Goal: Transaction & Acquisition: Purchase product/service

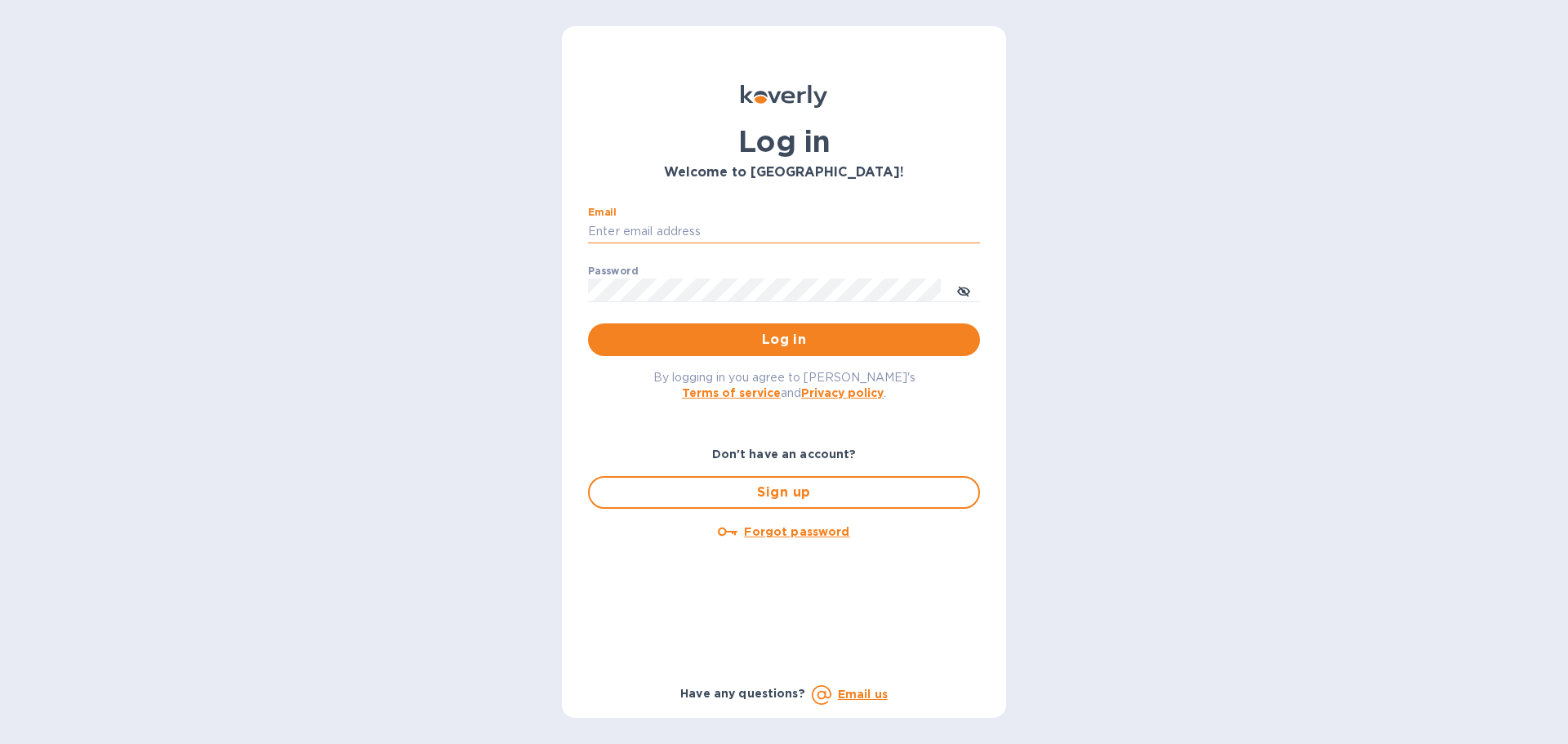
click at [629, 234] on input "Email" at bounding box center [784, 232] width 392 height 24
type input "[PERSON_NAME][EMAIL_ADDRESS][PERSON_NAME][DOMAIN_NAME]"
click at [710, 337] on span "Log in" at bounding box center [784, 340] width 366 height 20
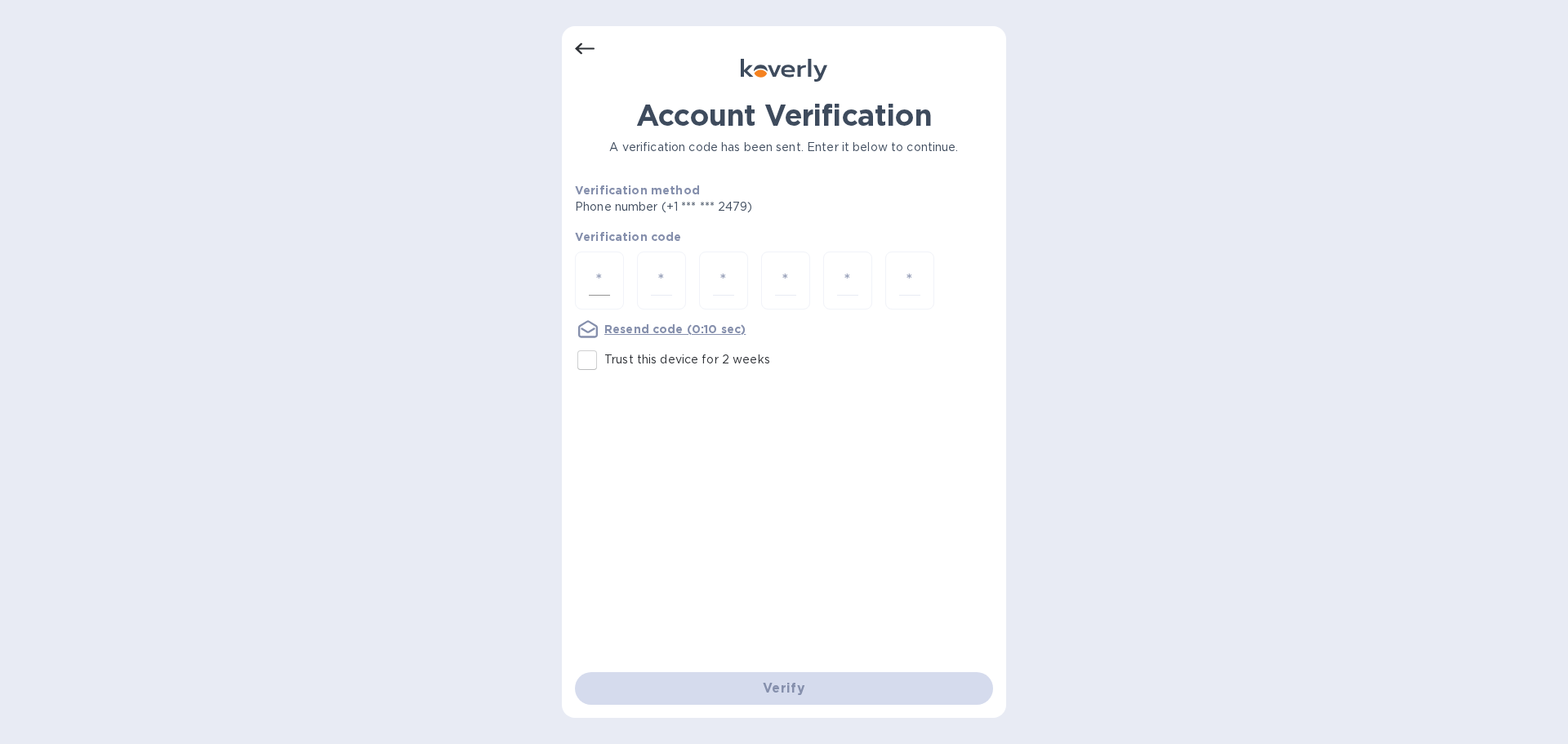
click at [610, 286] on div at bounding box center [599, 280] width 49 height 58
type input "4"
type input "7"
type input "9"
type input "2"
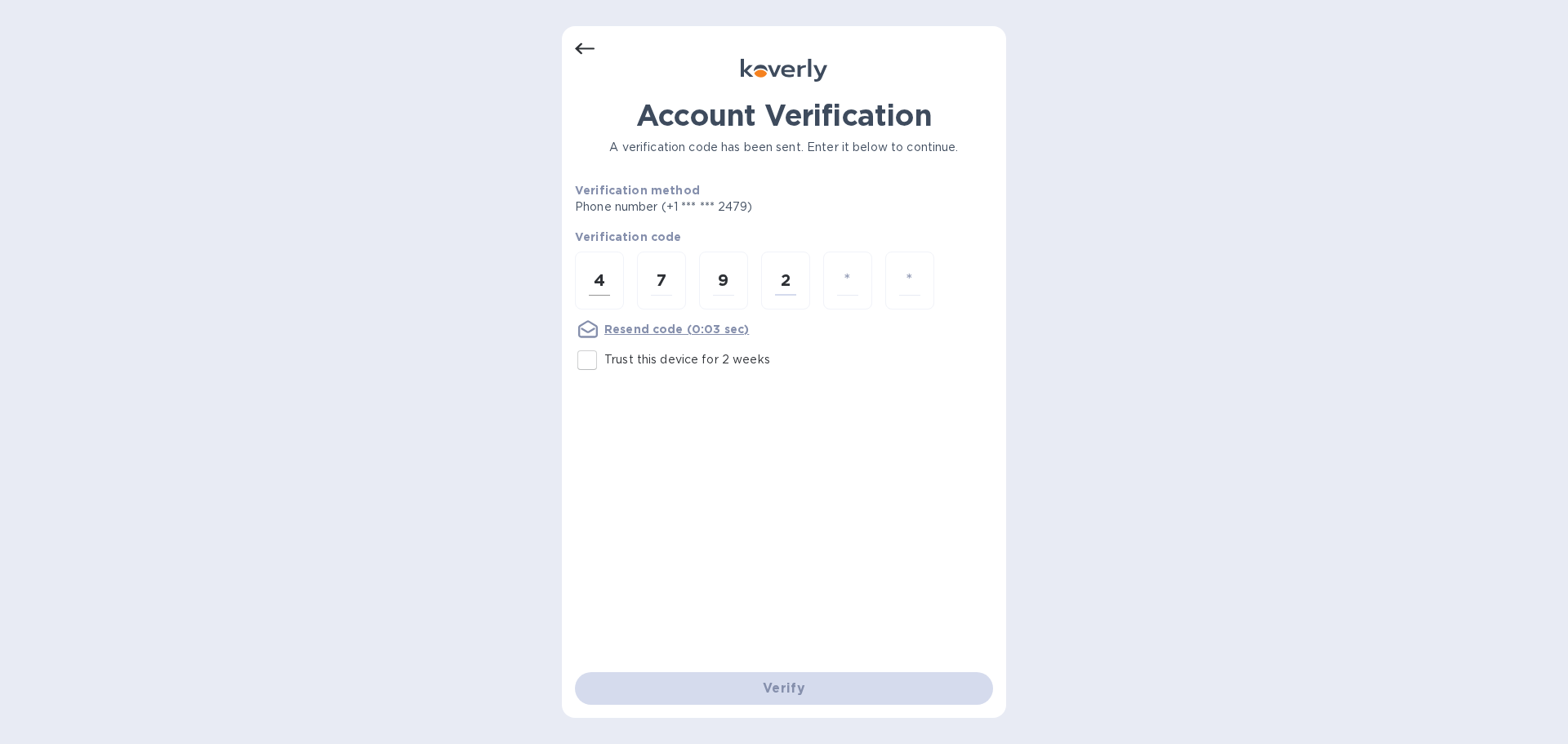
type input "5"
type input "0"
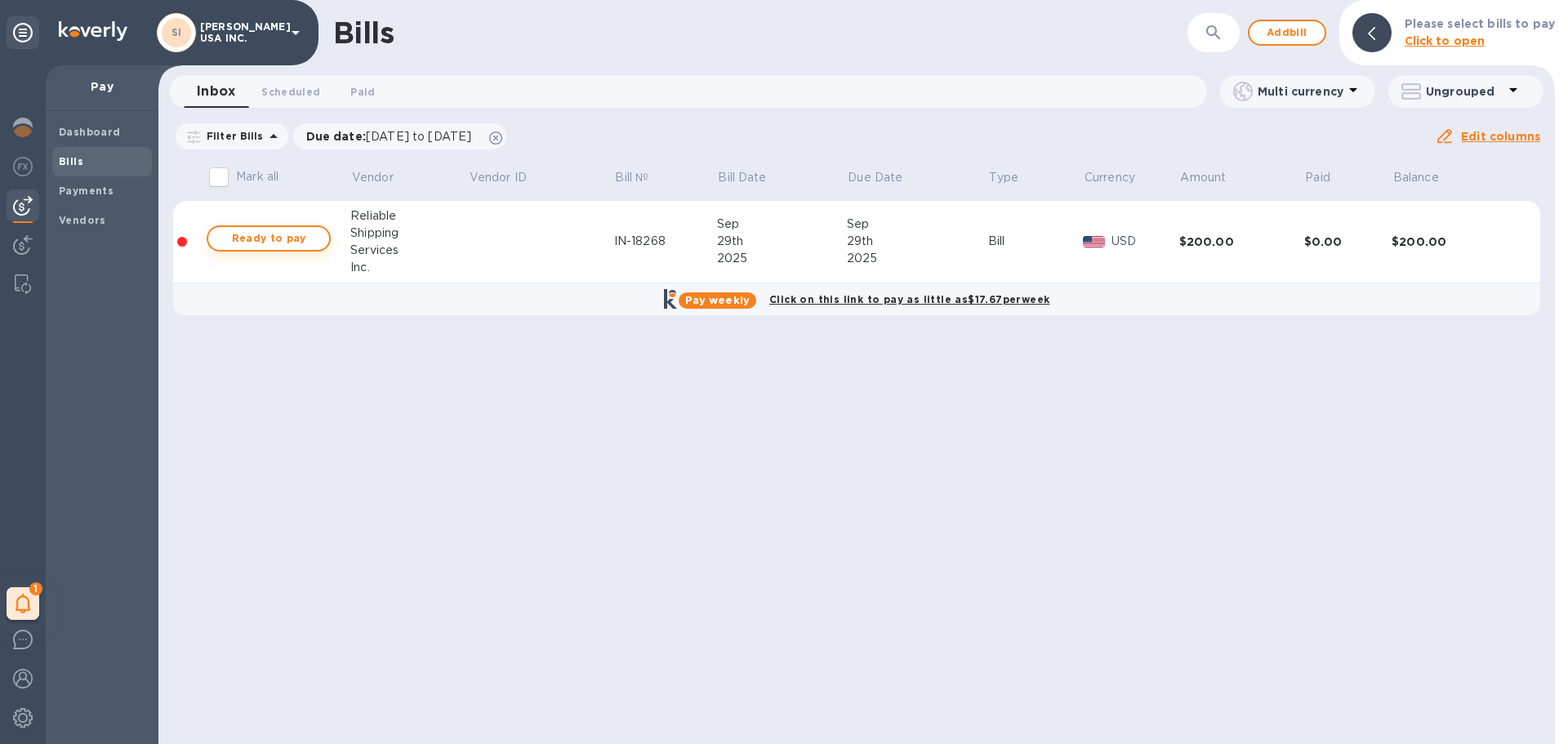
click at [312, 232] on span "Ready to pay" at bounding box center [268, 238] width 95 height 20
checkbox input "true"
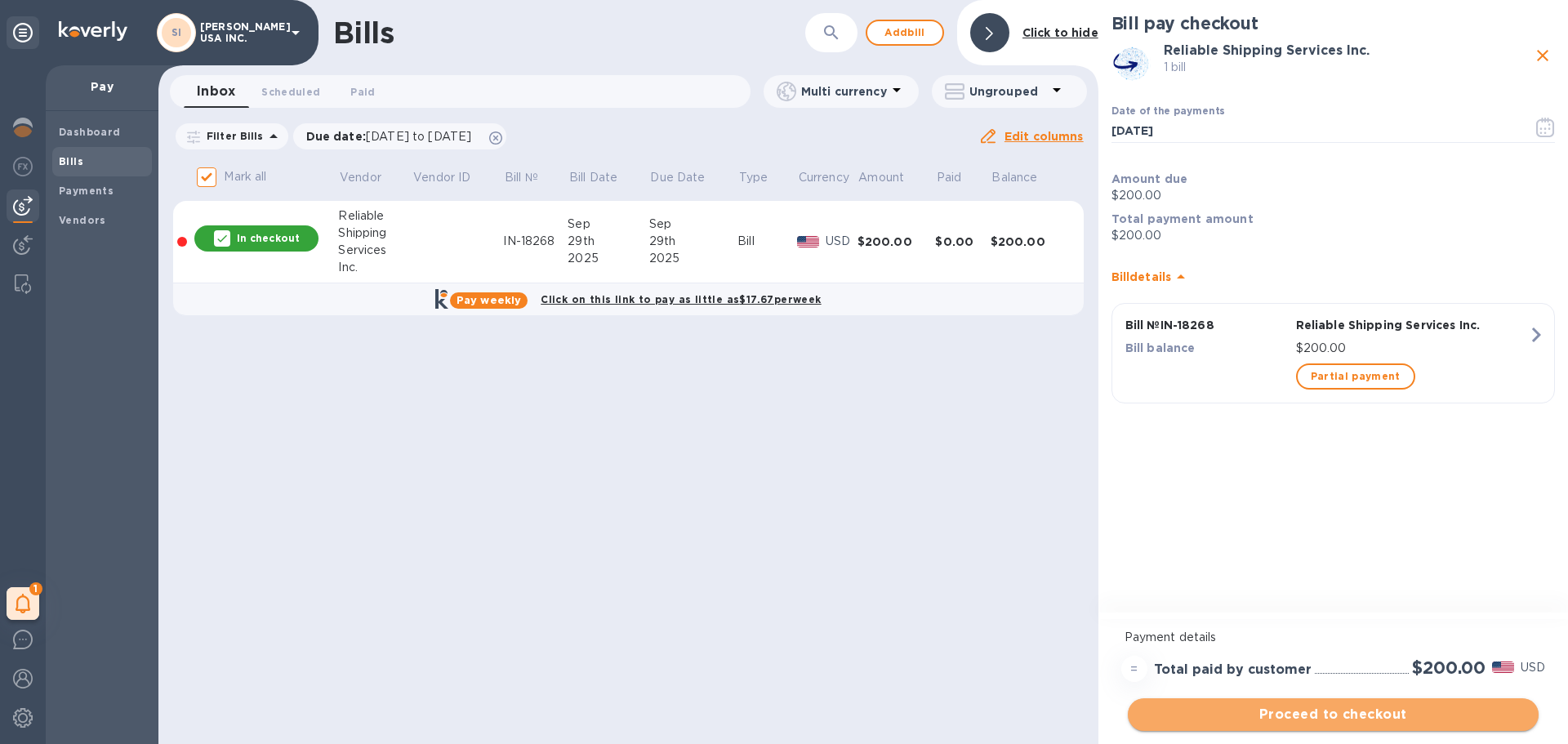
click at [1291, 723] on span "Proceed to checkout" at bounding box center [1333, 714] width 385 height 20
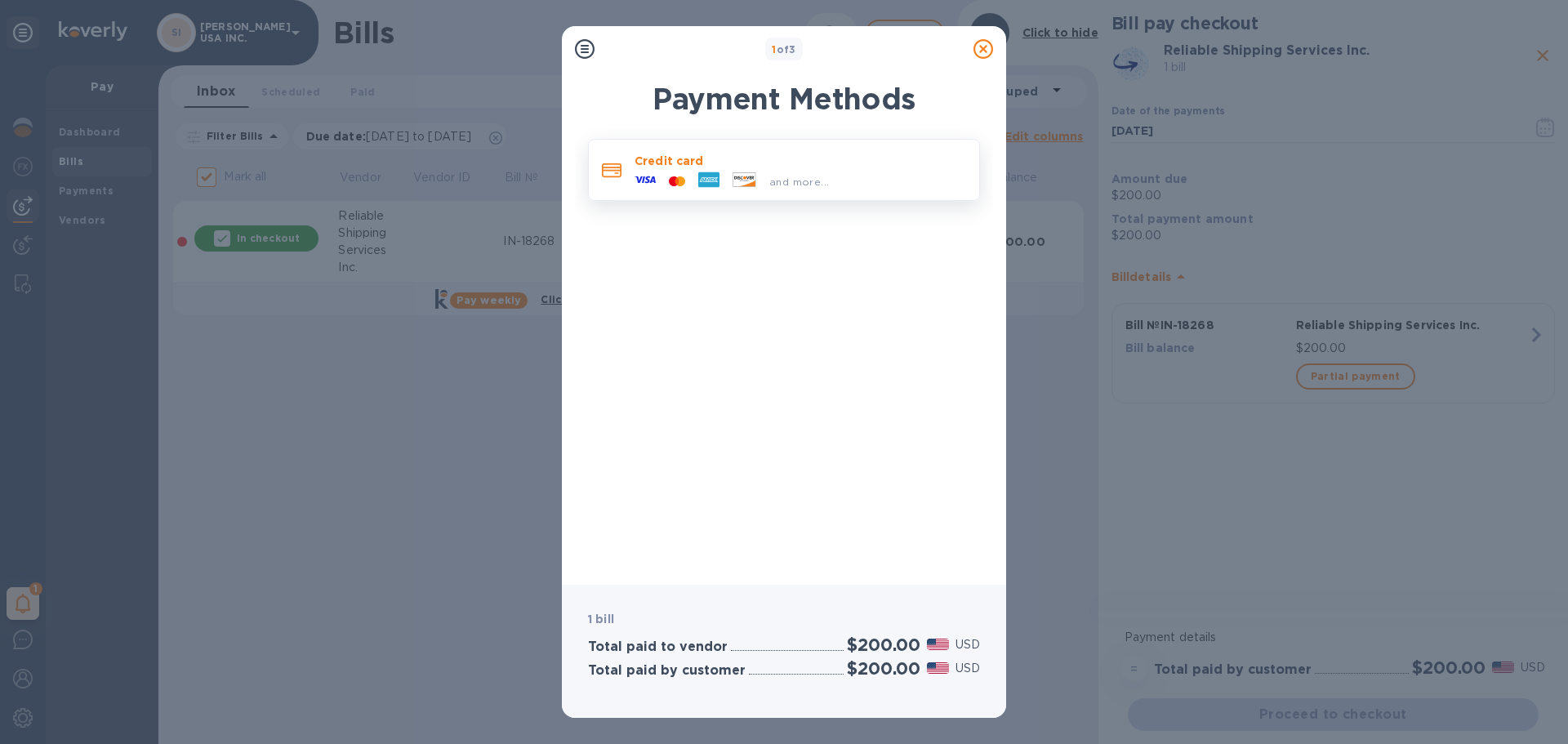
click at [771, 186] on span "and more..." at bounding box center [799, 182] width 59 height 12
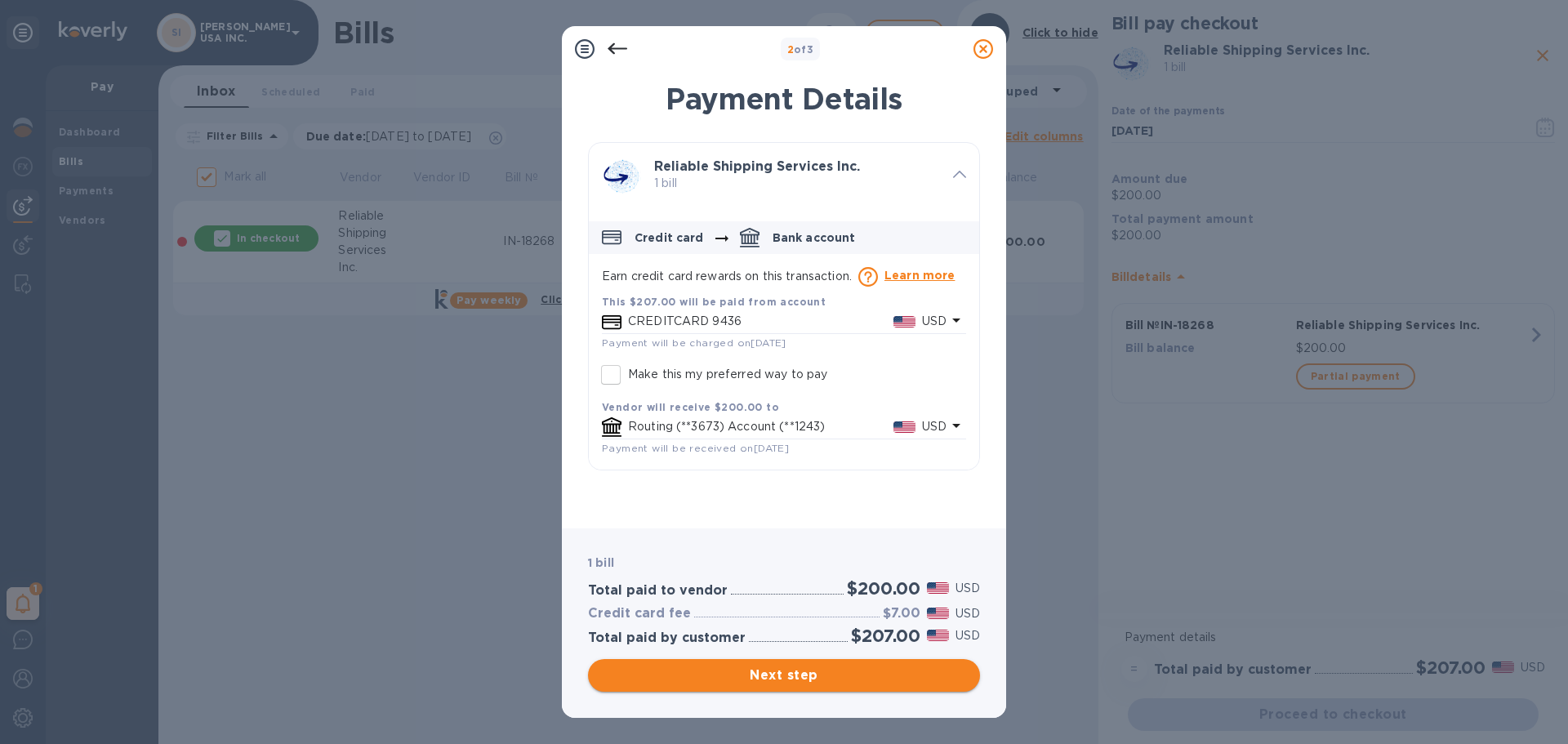
click at [744, 673] on span "Next step" at bounding box center [784, 675] width 366 height 20
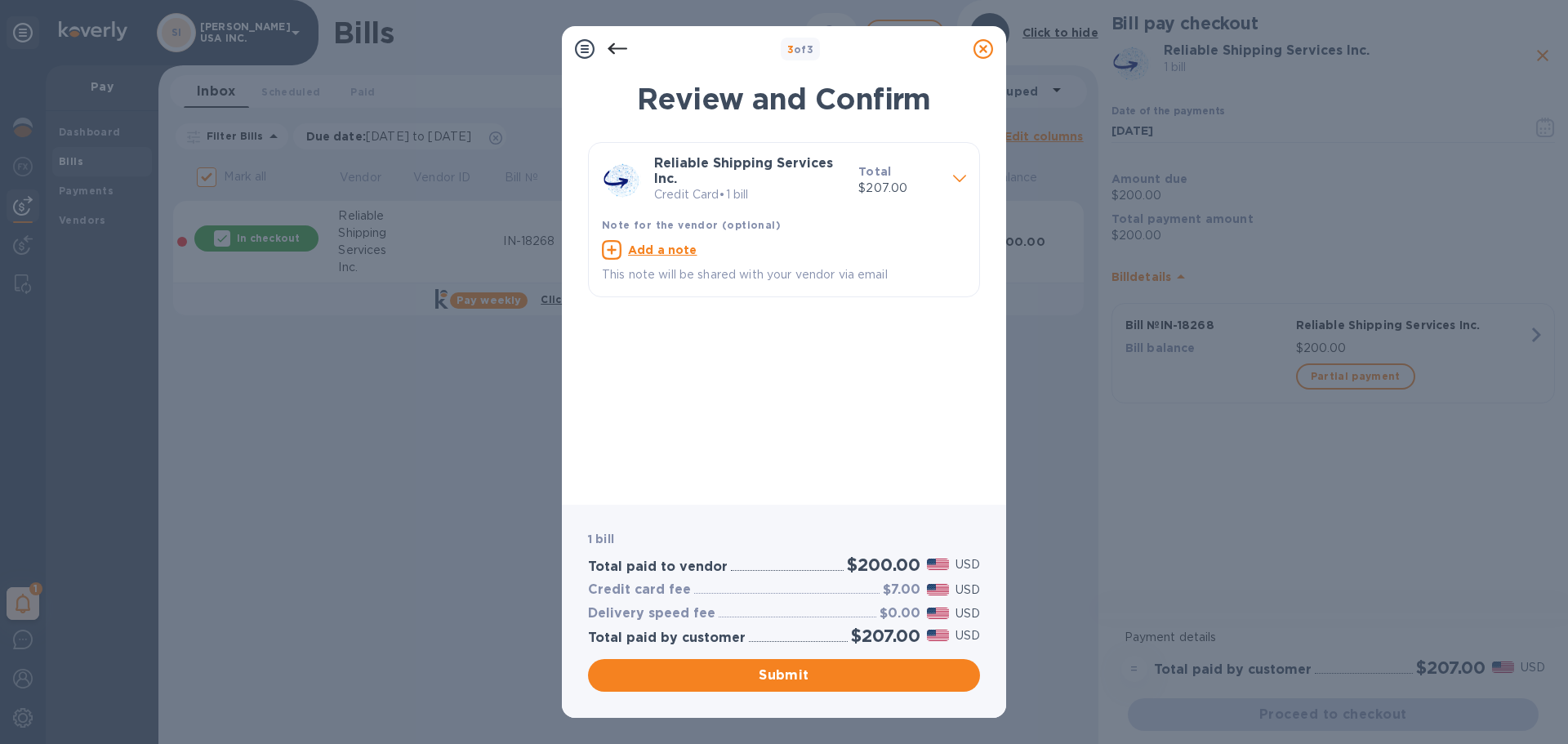
click at [613, 45] on icon at bounding box center [617, 49] width 20 height 11
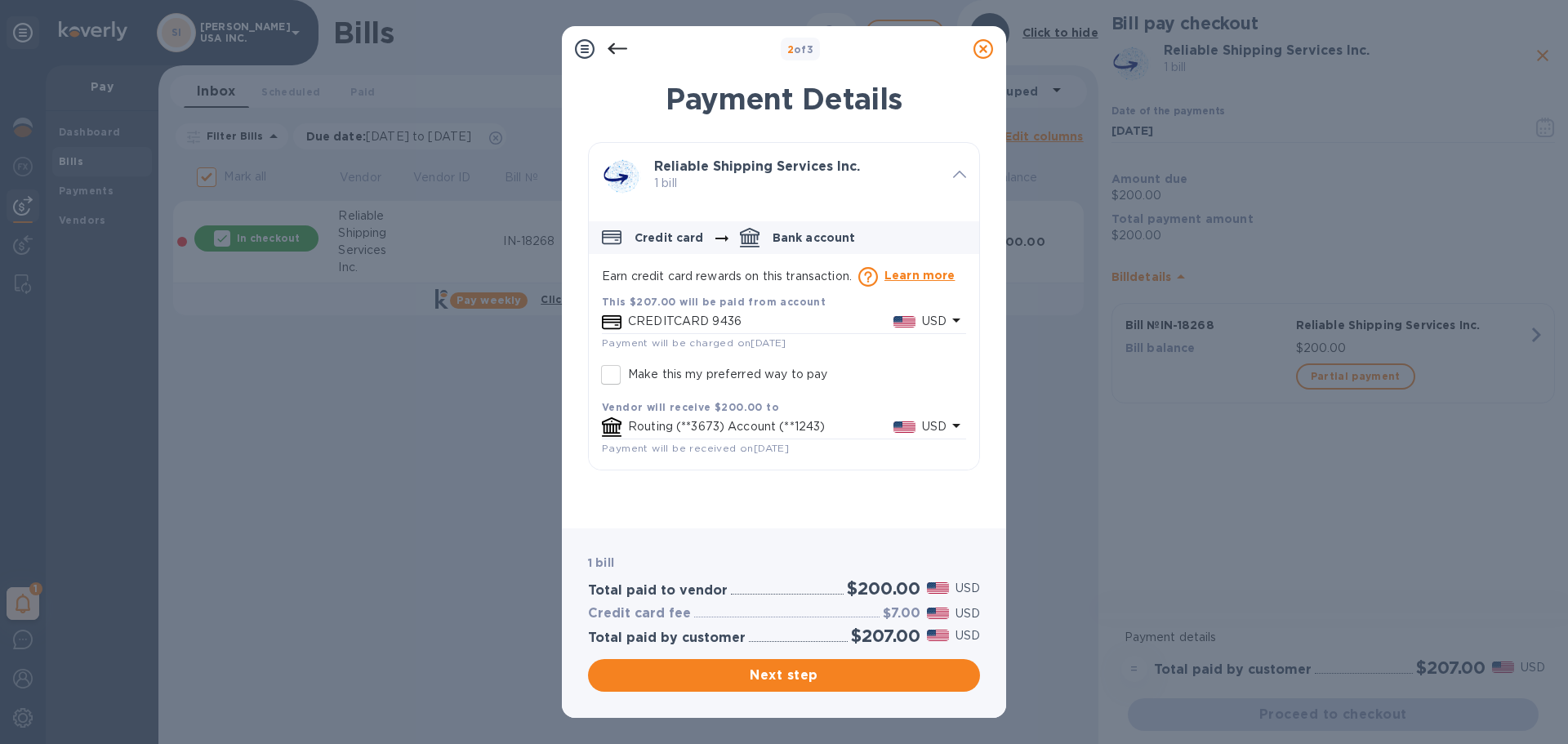
click at [635, 409] on b "Vendor will receive $200.00 to" at bounding box center [690, 406] width 177 height 12
click at [641, 426] on p "Routing (**3673) Account (**1243)" at bounding box center [761, 426] width 265 height 17
click at [684, 409] on b "Vendor will receive $200.00 to" at bounding box center [690, 406] width 177 height 12
click at [613, 374] on input "Make this my preferred way to pay" at bounding box center [610, 374] width 34 height 34
checkbox input "true"
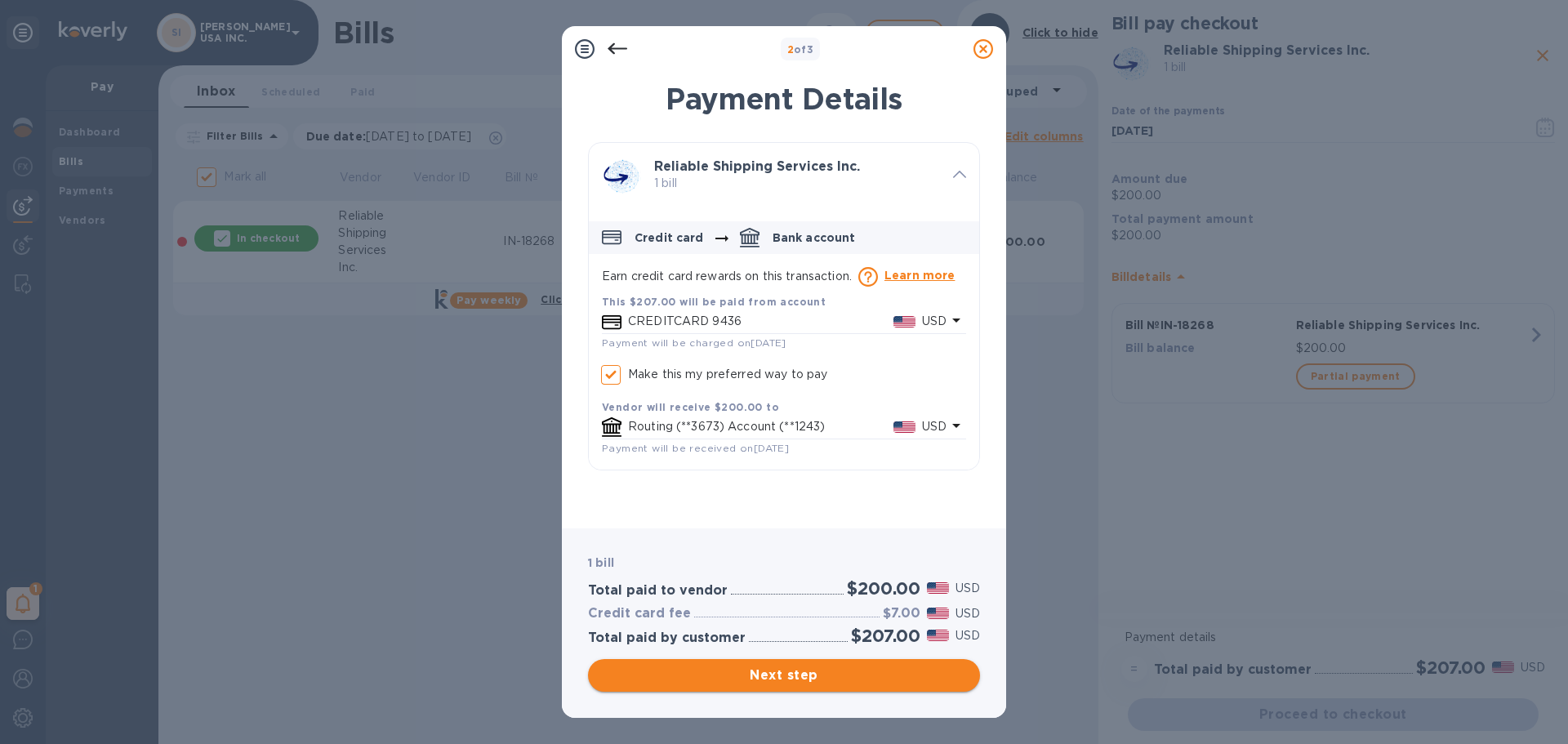
click at [782, 681] on span "Next step" at bounding box center [784, 675] width 366 height 20
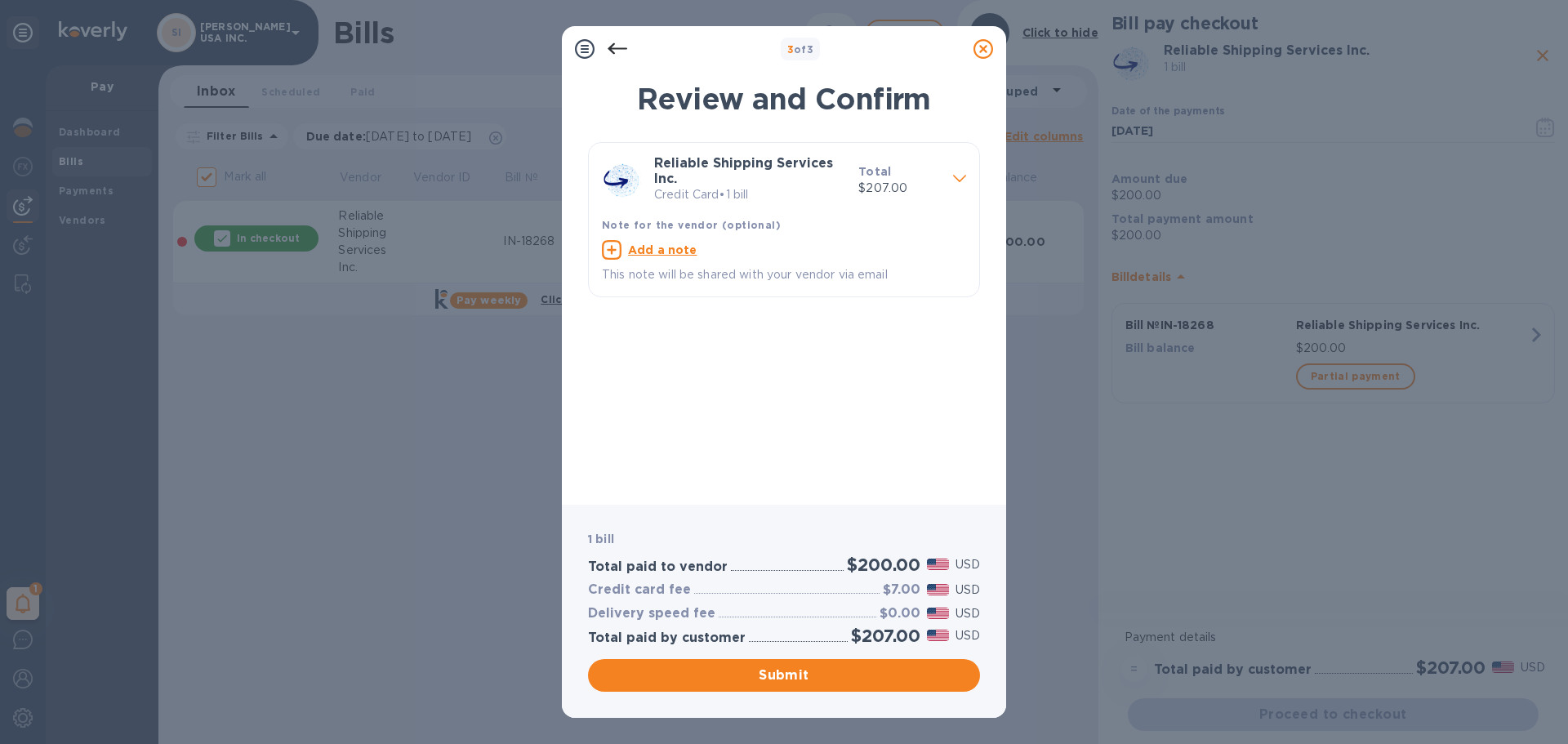
click at [609, 43] on icon at bounding box center [617, 49] width 20 height 20
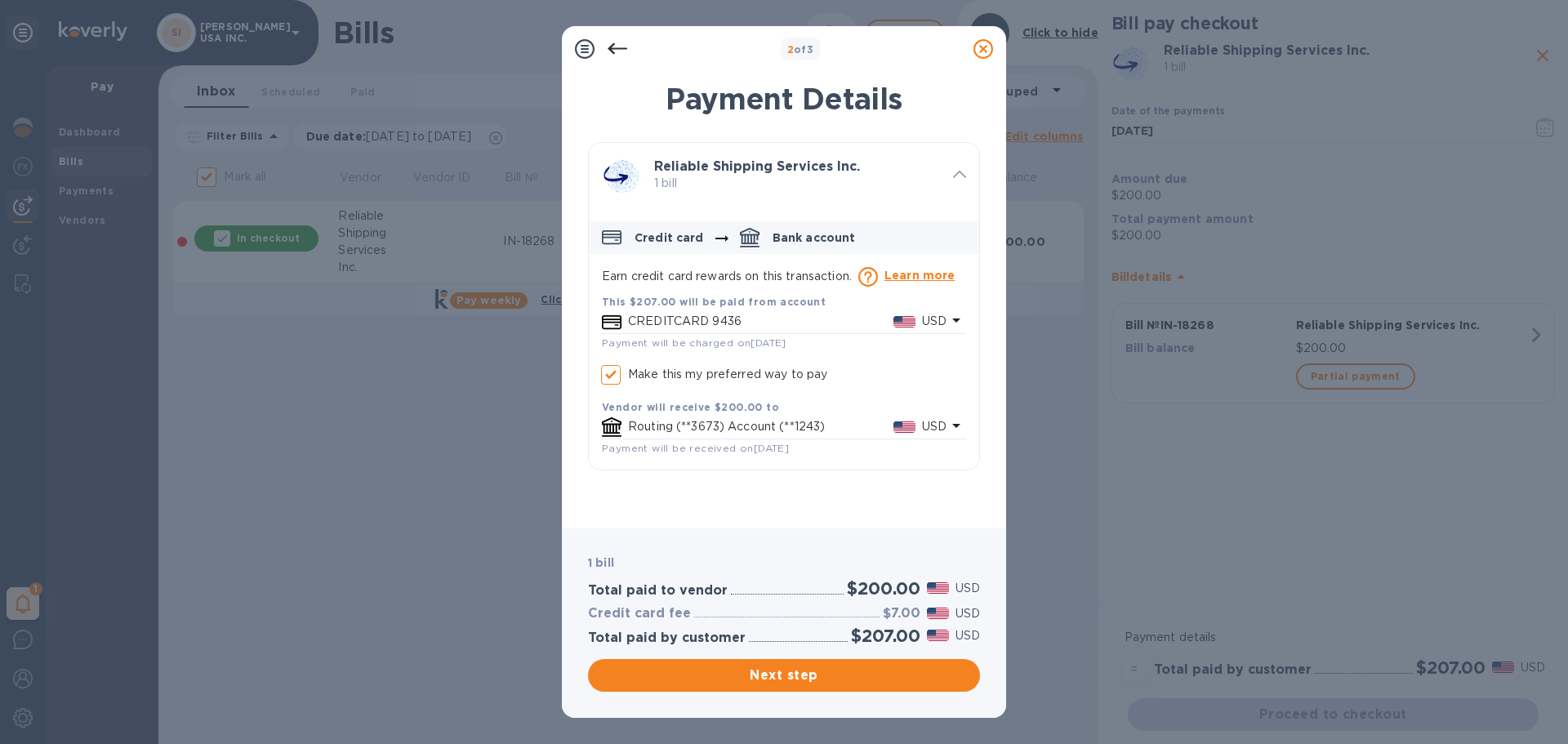
click at [613, 367] on input "Make this my preferred way to pay" at bounding box center [610, 374] width 34 height 34
checkbox input "false"
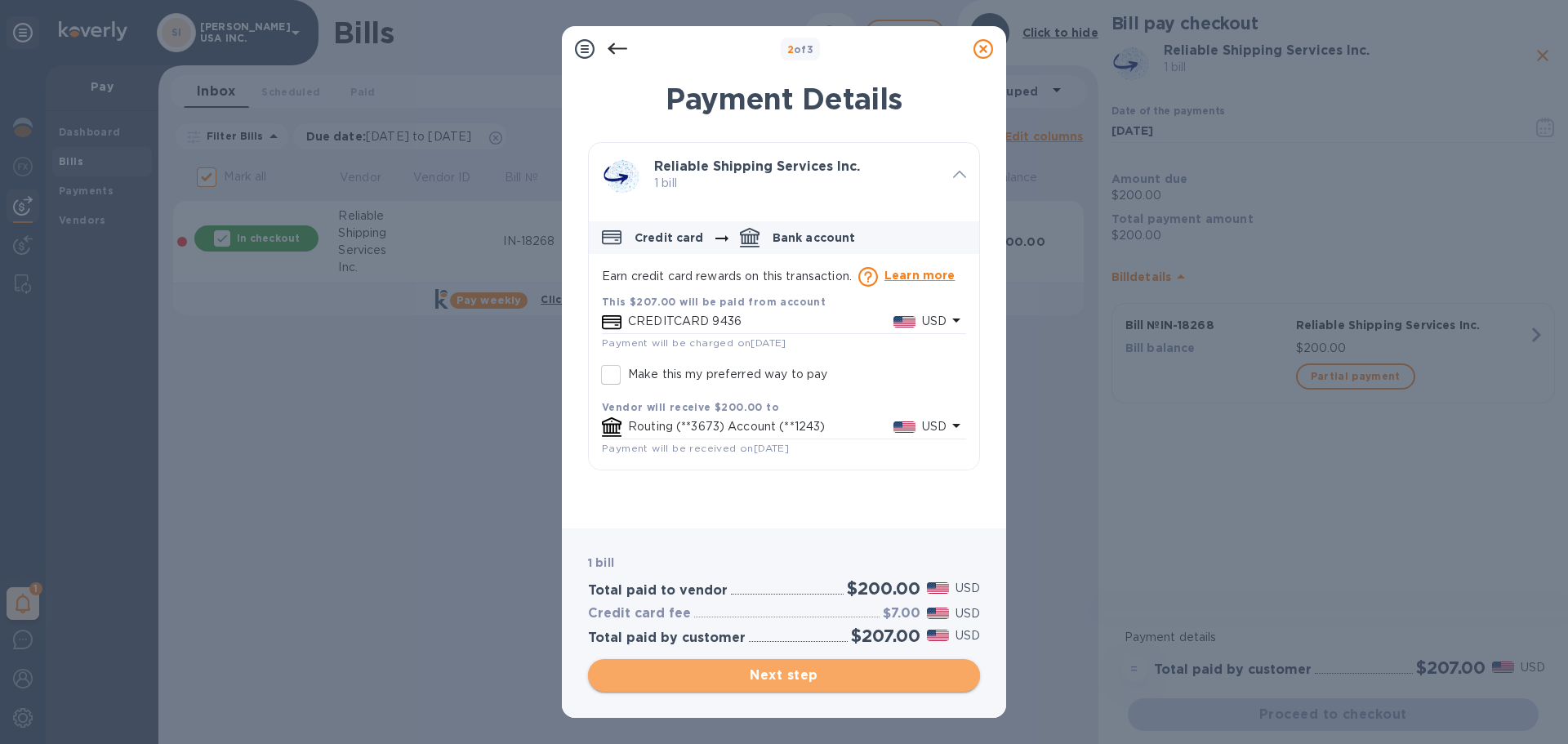
click at [743, 675] on span "Next step" at bounding box center [784, 675] width 366 height 20
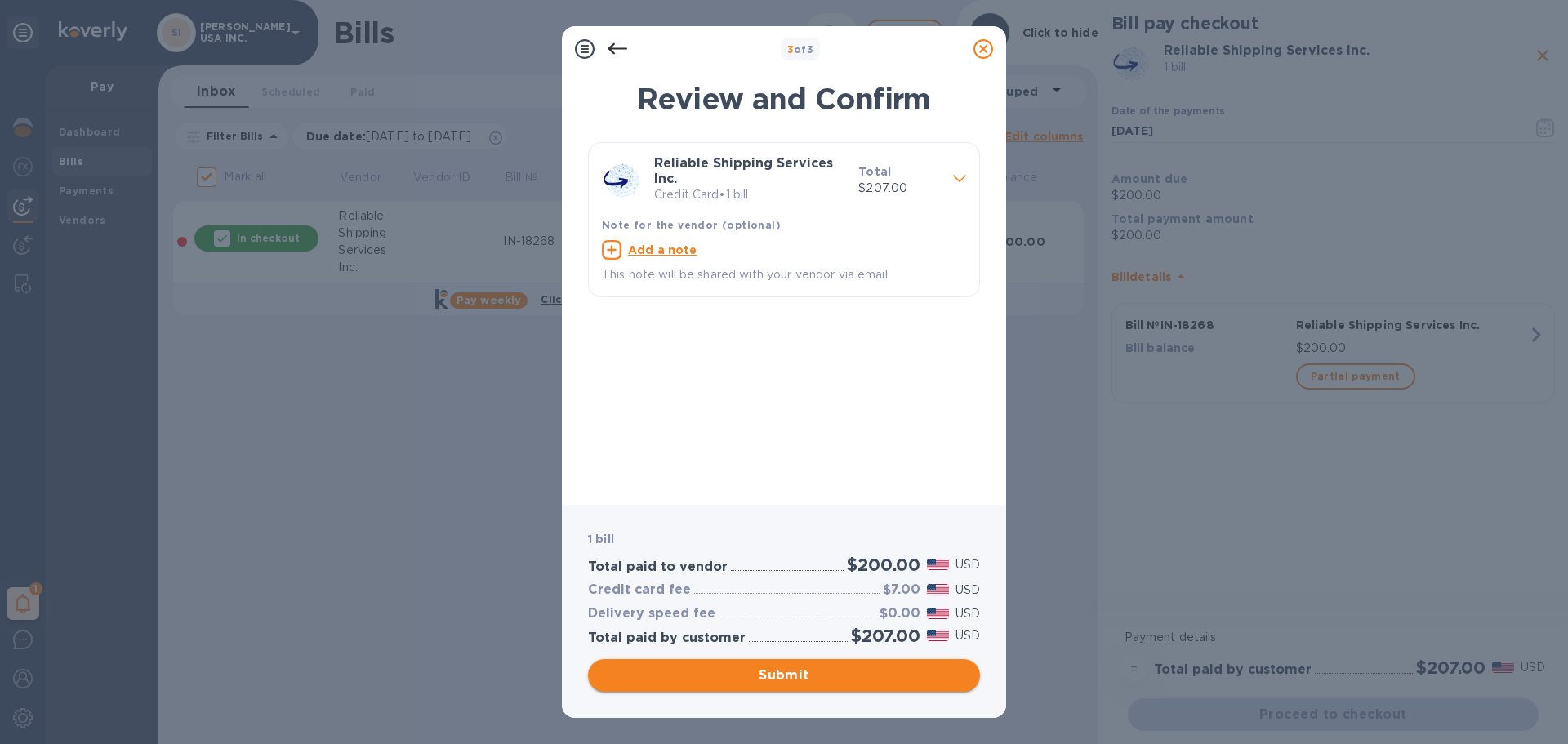
click at [766, 681] on span "Submit" at bounding box center [784, 675] width 366 height 20
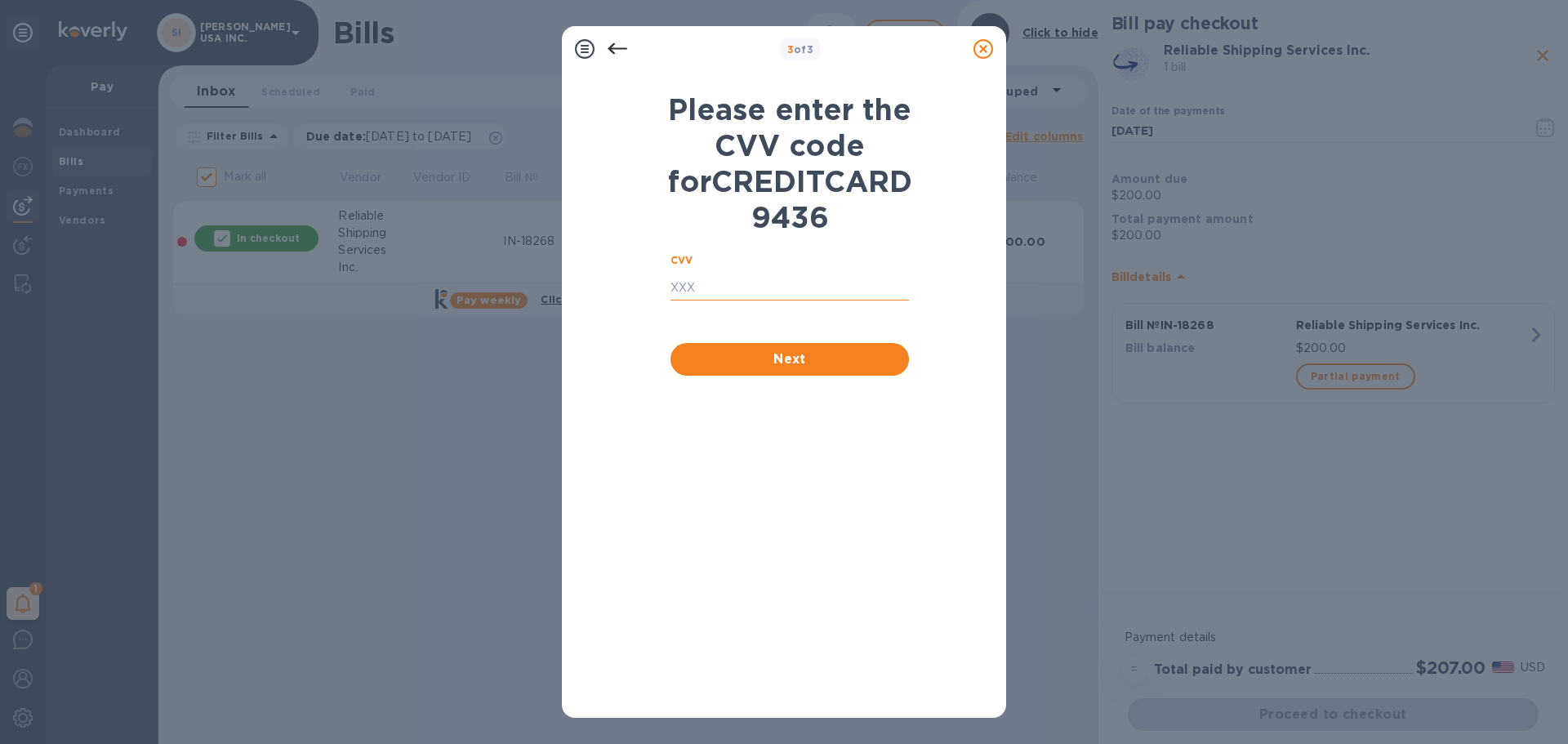
click at [755, 300] on input "text" at bounding box center [789, 288] width 238 height 24
type input "373"
click at [793, 369] on span "Next" at bounding box center [790, 359] width 213 height 20
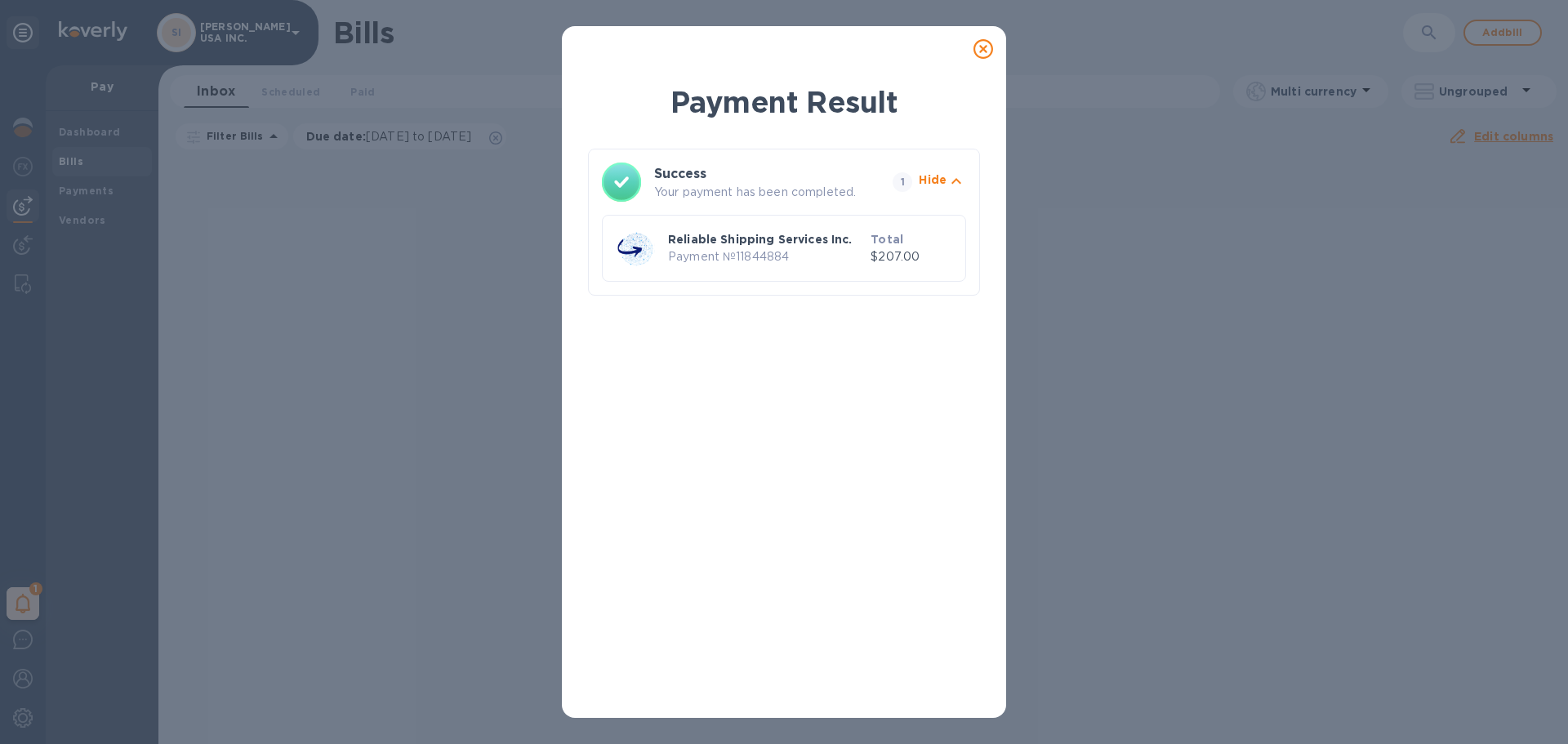
click at [987, 50] on icon at bounding box center [983, 49] width 20 height 20
